Goal: Information Seeking & Learning: Learn about a topic

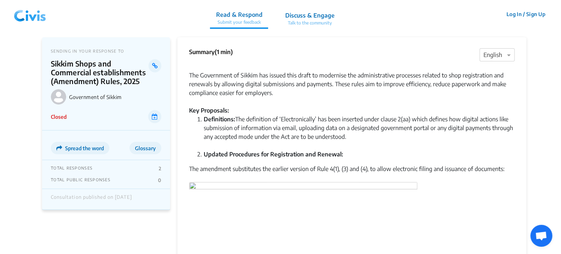
click at [20, 12] on img at bounding box center [30, 14] width 38 height 22
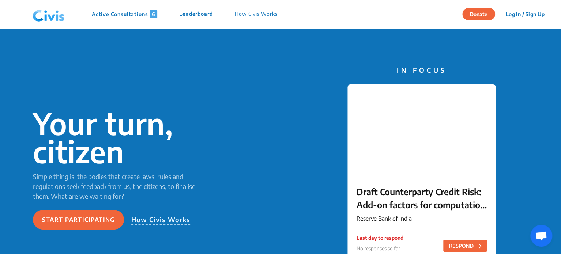
click at [129, 12] on p "Active Consultations 6" at bounding box center [124, 14] width 65 height 8
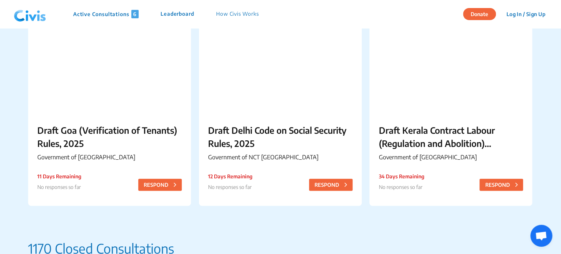
scroll to position [265, 0]
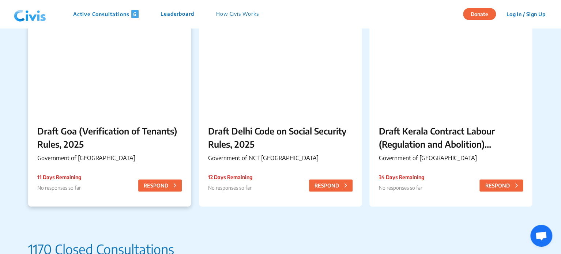
click at [94, 144] on p "Draft Goa (Verification of Tenants) Rules, 2025" at bounding box center [109, 137] width 144 height 26
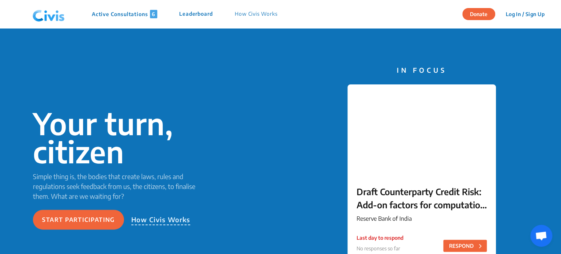
click at [110, 13] on p "Active Consultations 6" at bounding box center [124, 14] width 65 height 8
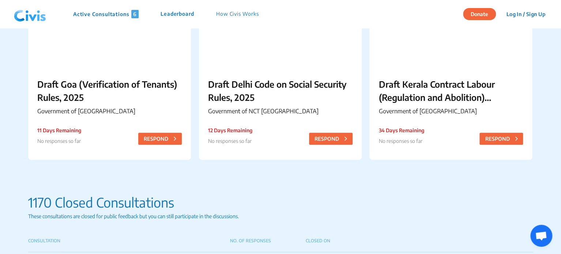
scroll to position [313, 0]
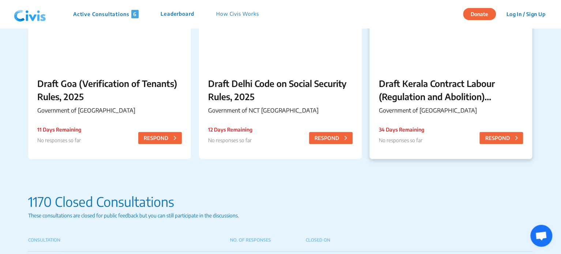
click at [449, 91] on p "Draft Kerala Contract Labour (Regulation and Abolition) (Amendment) Rules, 2025" at bounding box center [450, 90] width 144 height 26
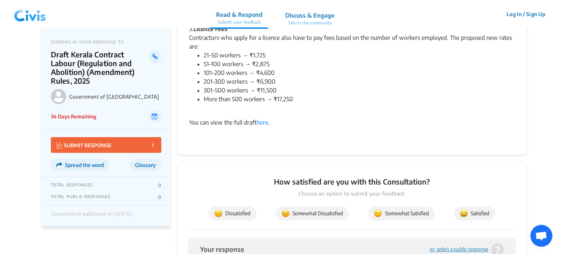
scroll to position [200, 0]
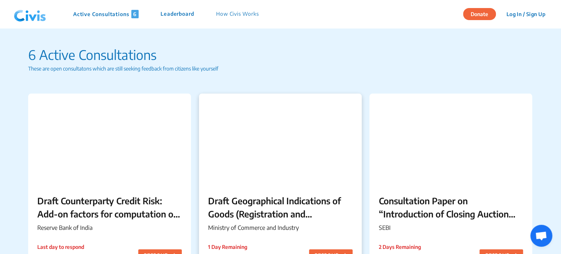
scroll to position [110, 0]
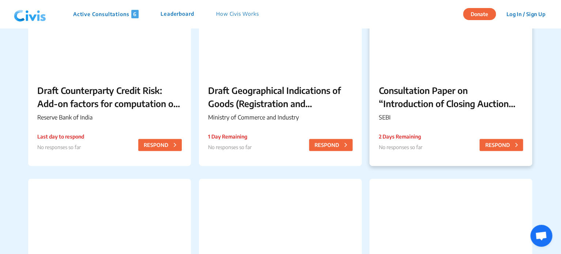
click at [404, 97] on p "Consultation Paper on “Introduction of Closing Auction Session in the Equity Ca…" at bounding box center [450, 97] width 144 height 26
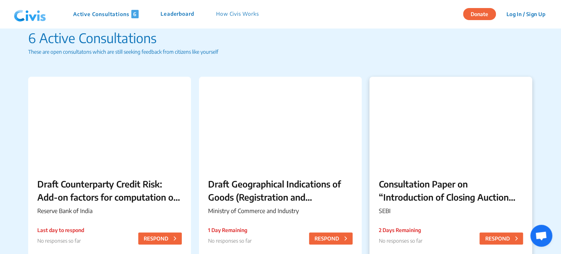
scroll to position [16, 0]
